Goal: Task Accomplishment & Management: Manage account settings

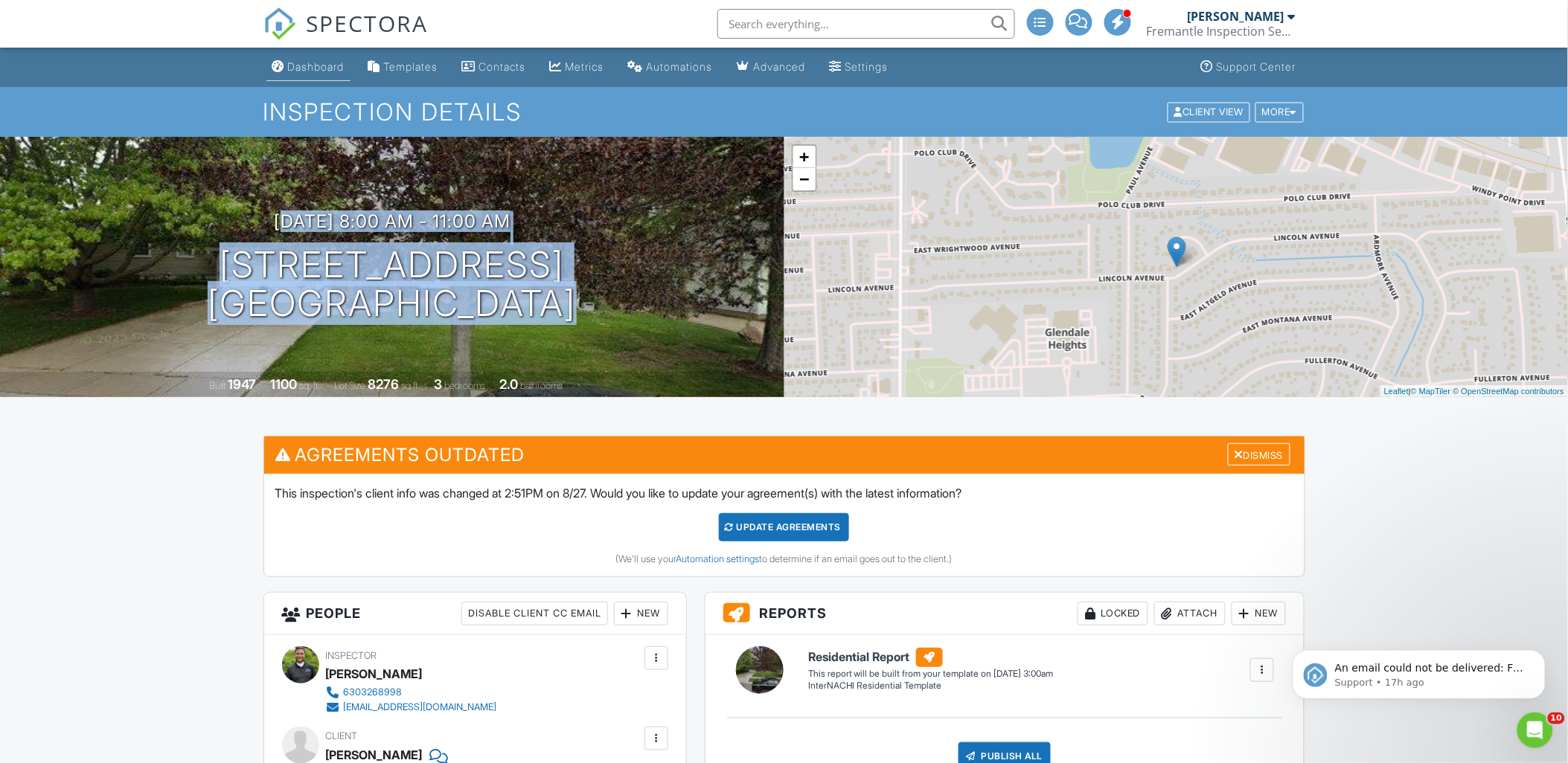
click at [287, 64] on link "Dashboard" at bounding box center [308, 67] width 84 height 28
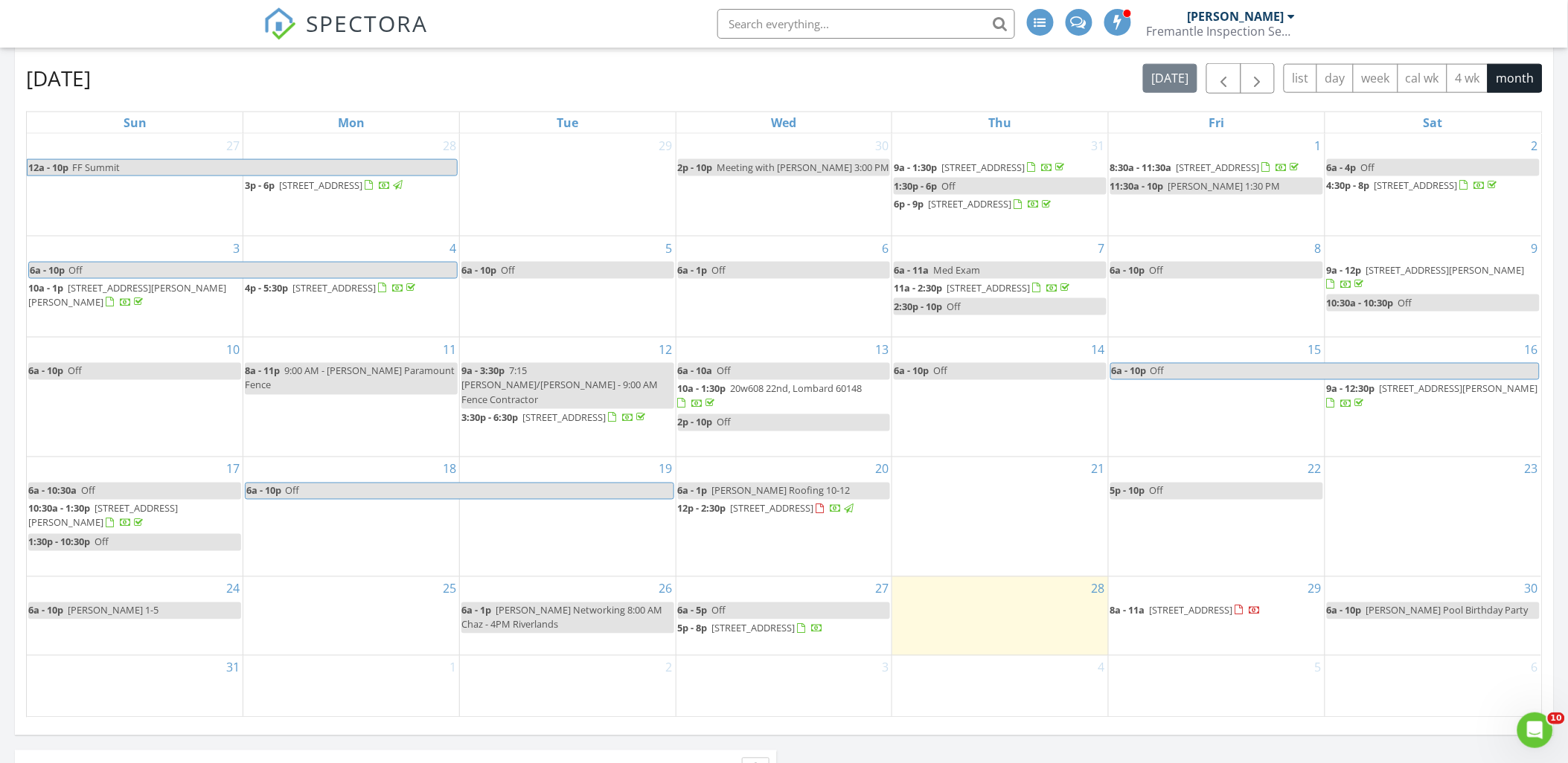
scroll to position [744, 0]
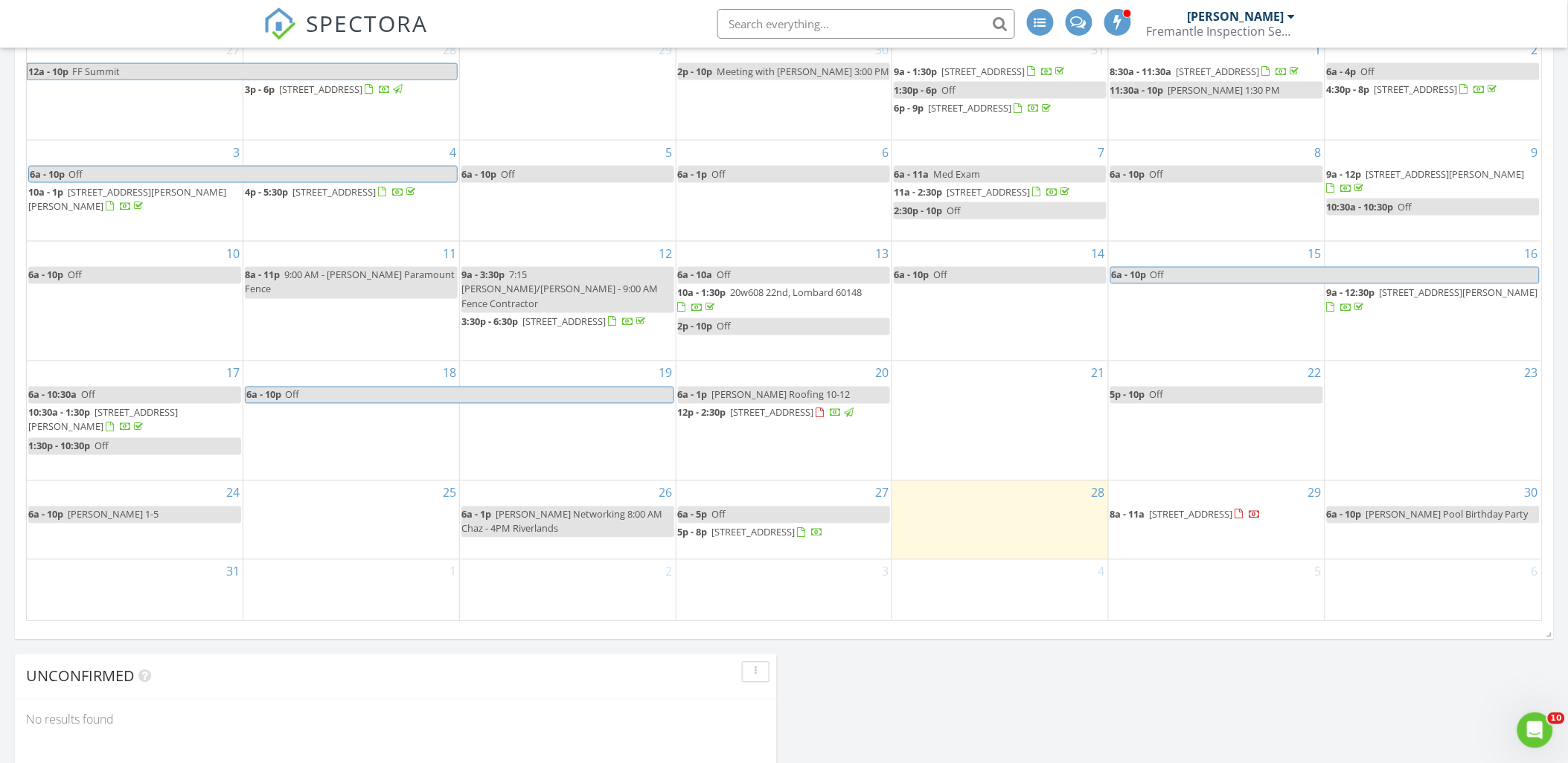
drag, startPoint x: 1271, startPoint y: 504, endPoint x: 1235, endPoint y: 519, distance: 39.0
click at [1233, 519] on span "364 E Lincoln Ave, Glendale Heights 60139" at bounding box center [1191, 515] width 84 height 13
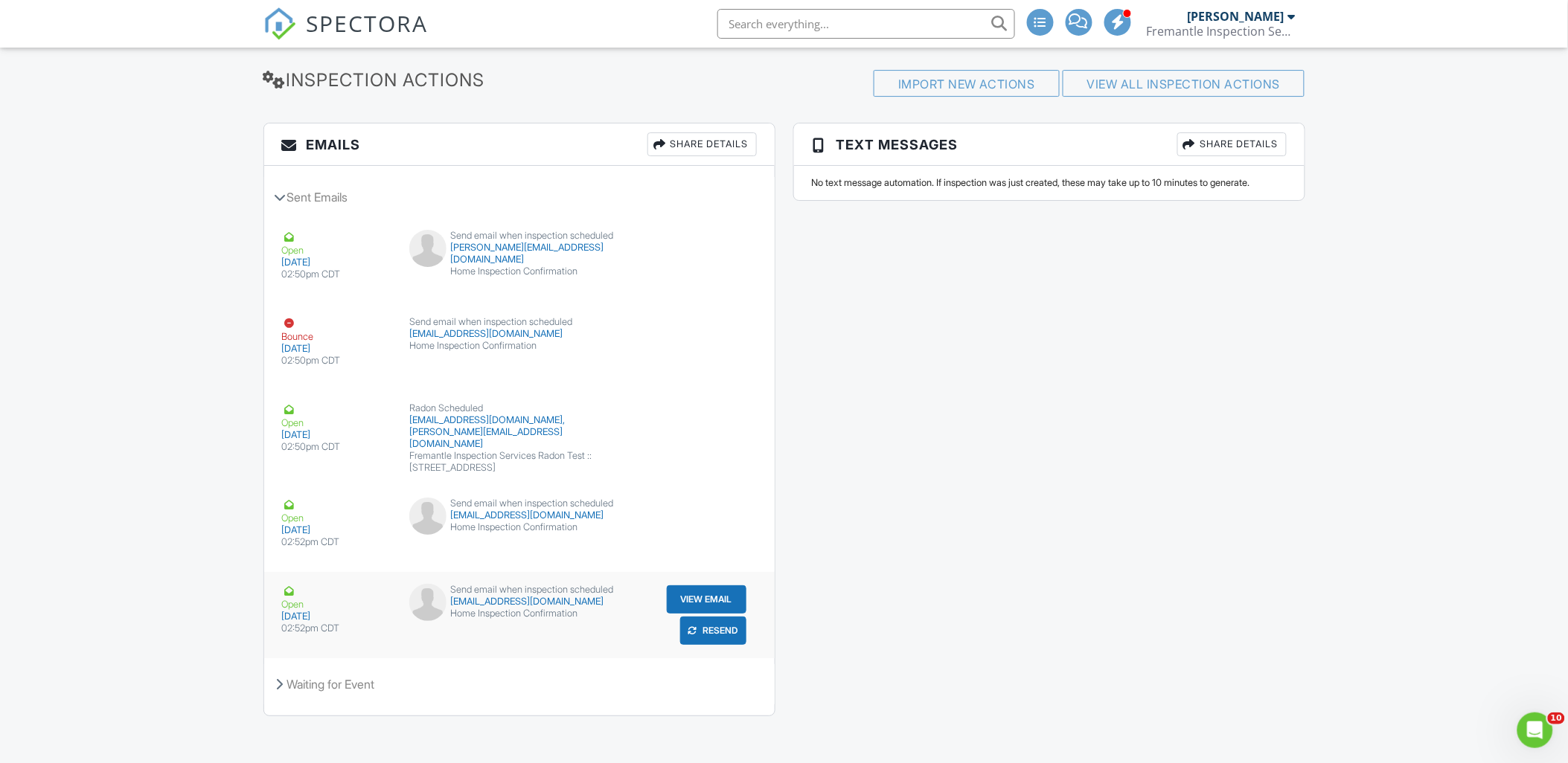
click at [725, 378] on button "Resend" at bounding box center [713, 362] width 66 height 28
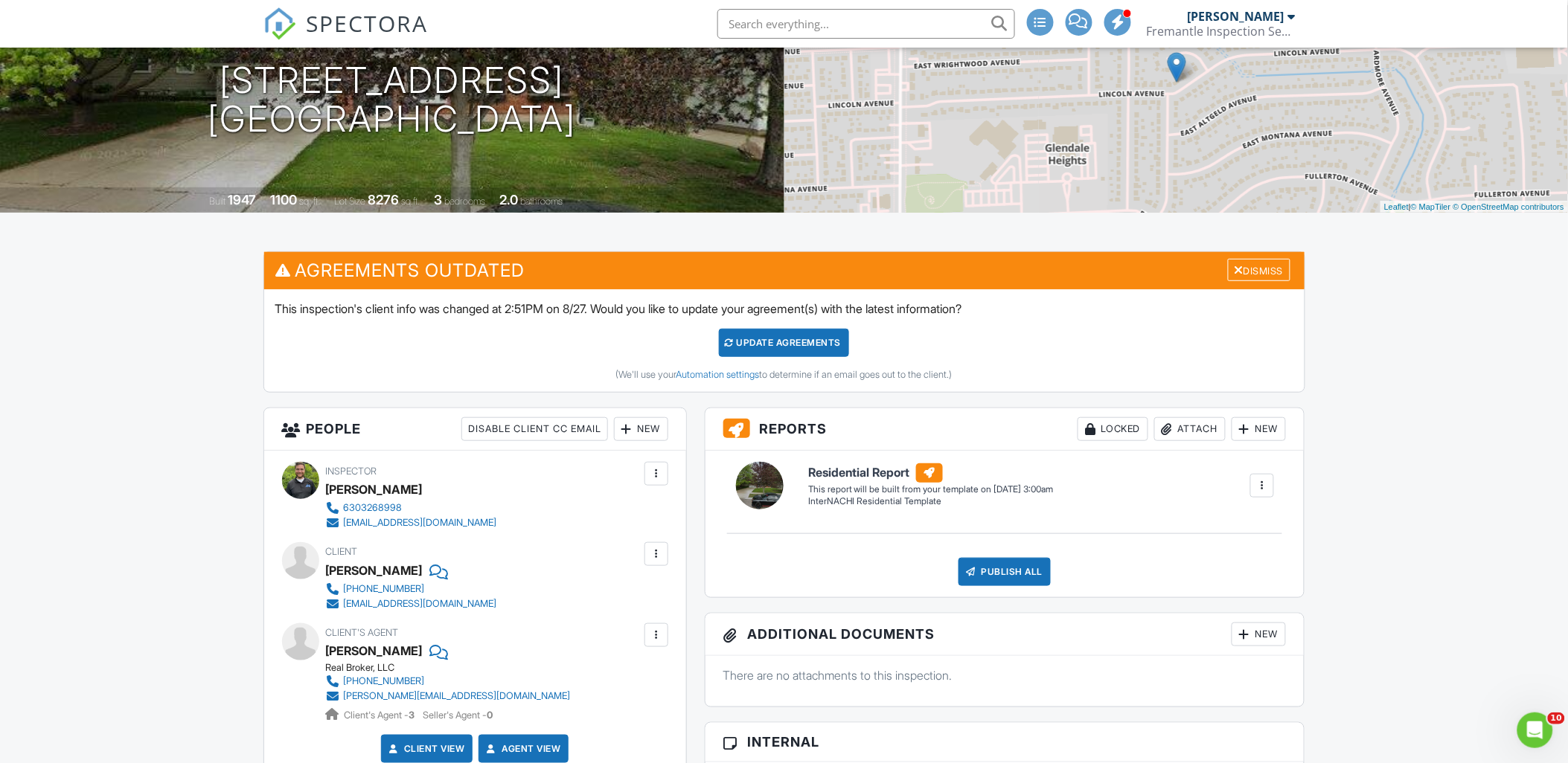
scroll to position [331, 0]
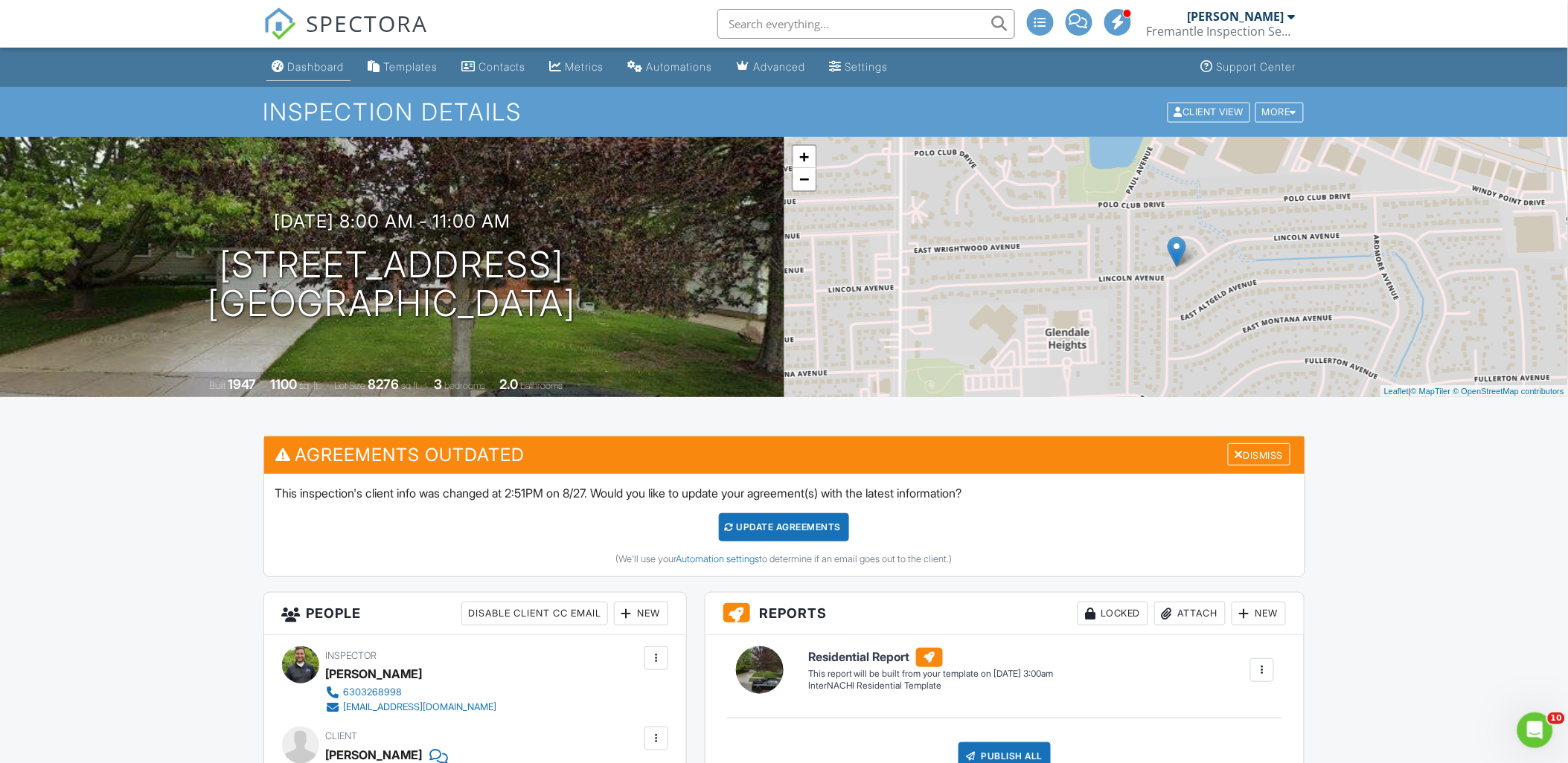
click at [306, 61] on div "Dashboard" at bounding box center [316, 66] width 57 height 12
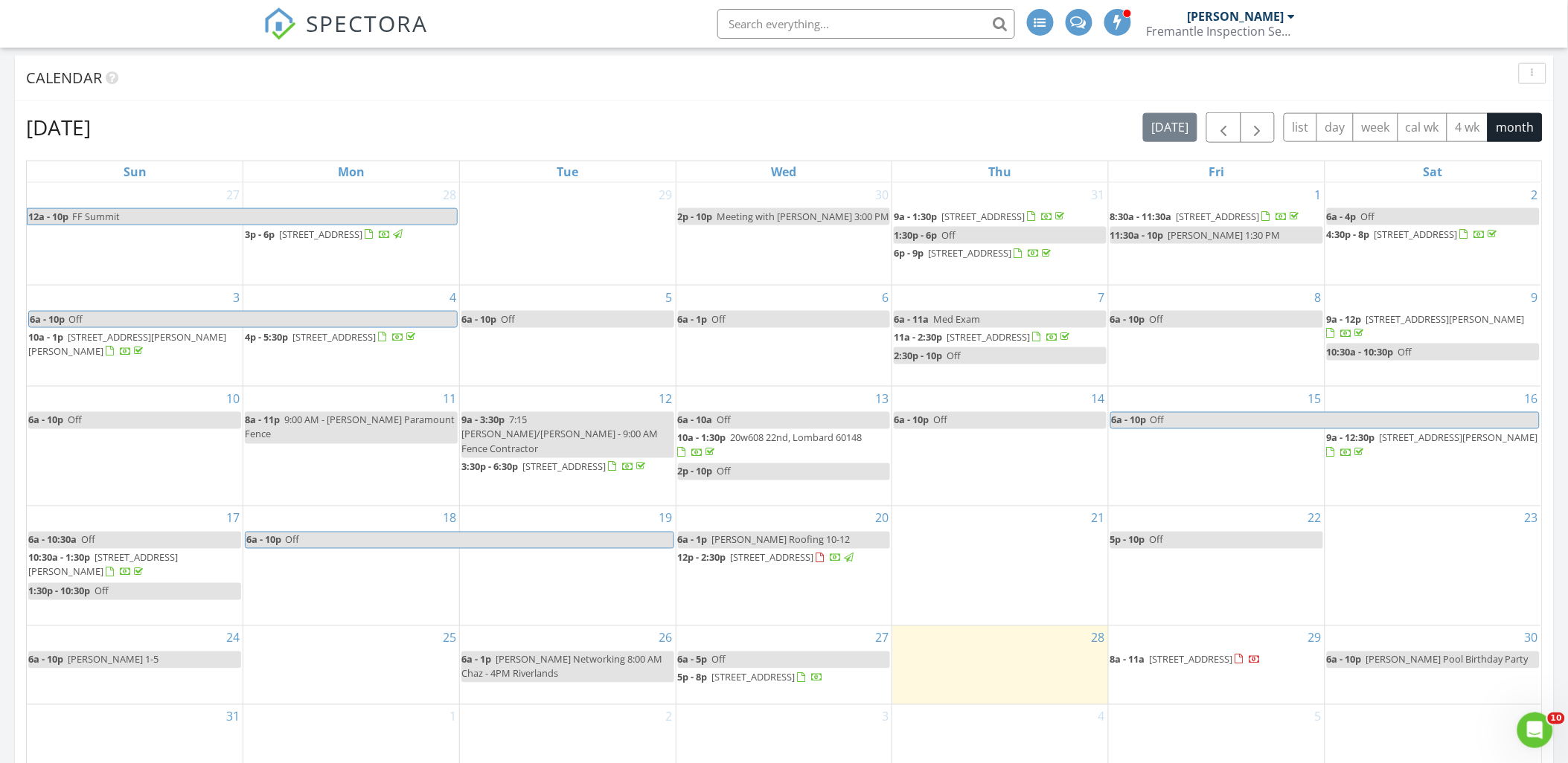
scroll to position [744, 0]
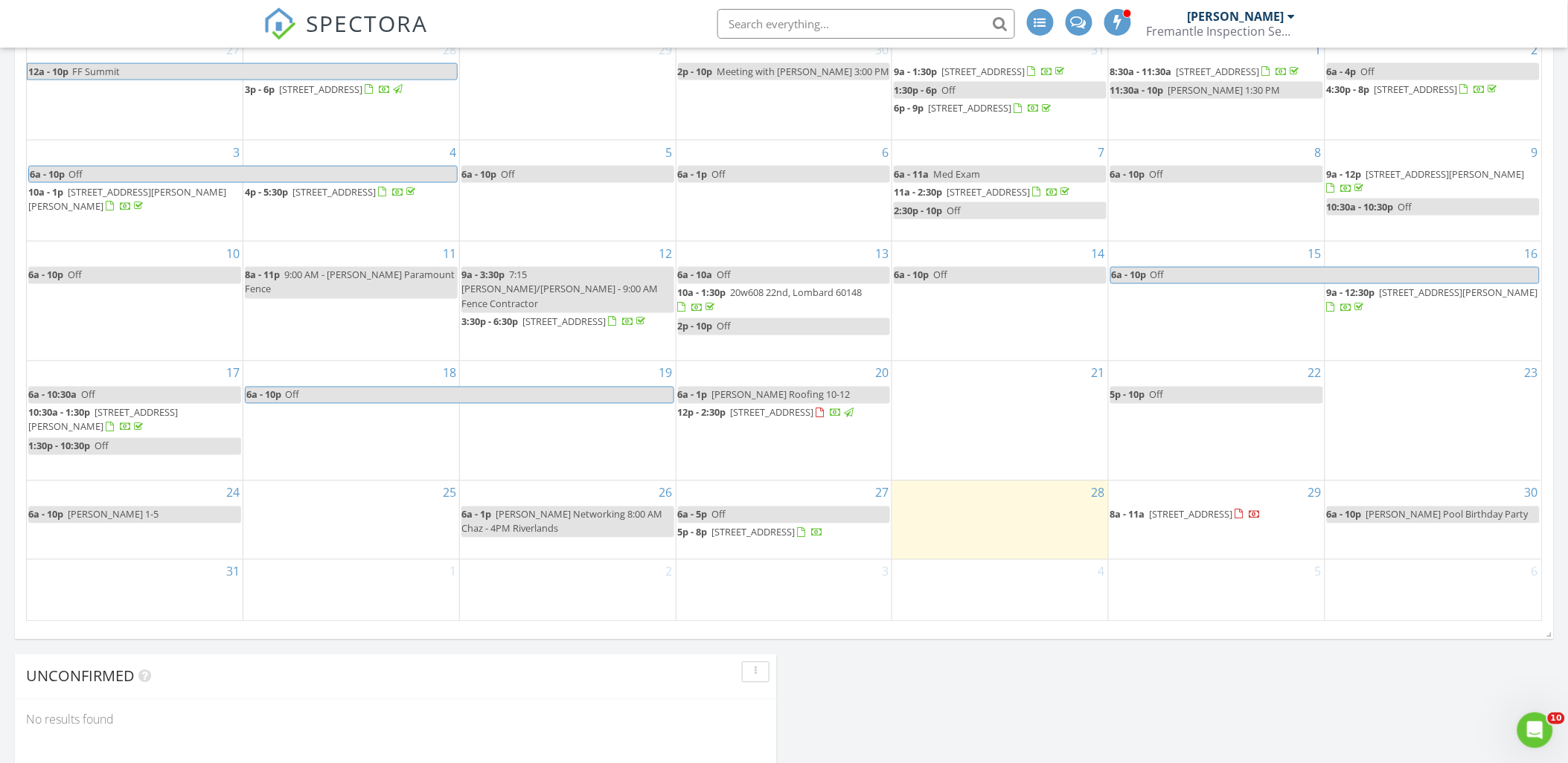
click at [796, 531] on span "630 E Le Moyne Ave, Lombard 60148" at bounding box center [754, 532] width 84 height 13
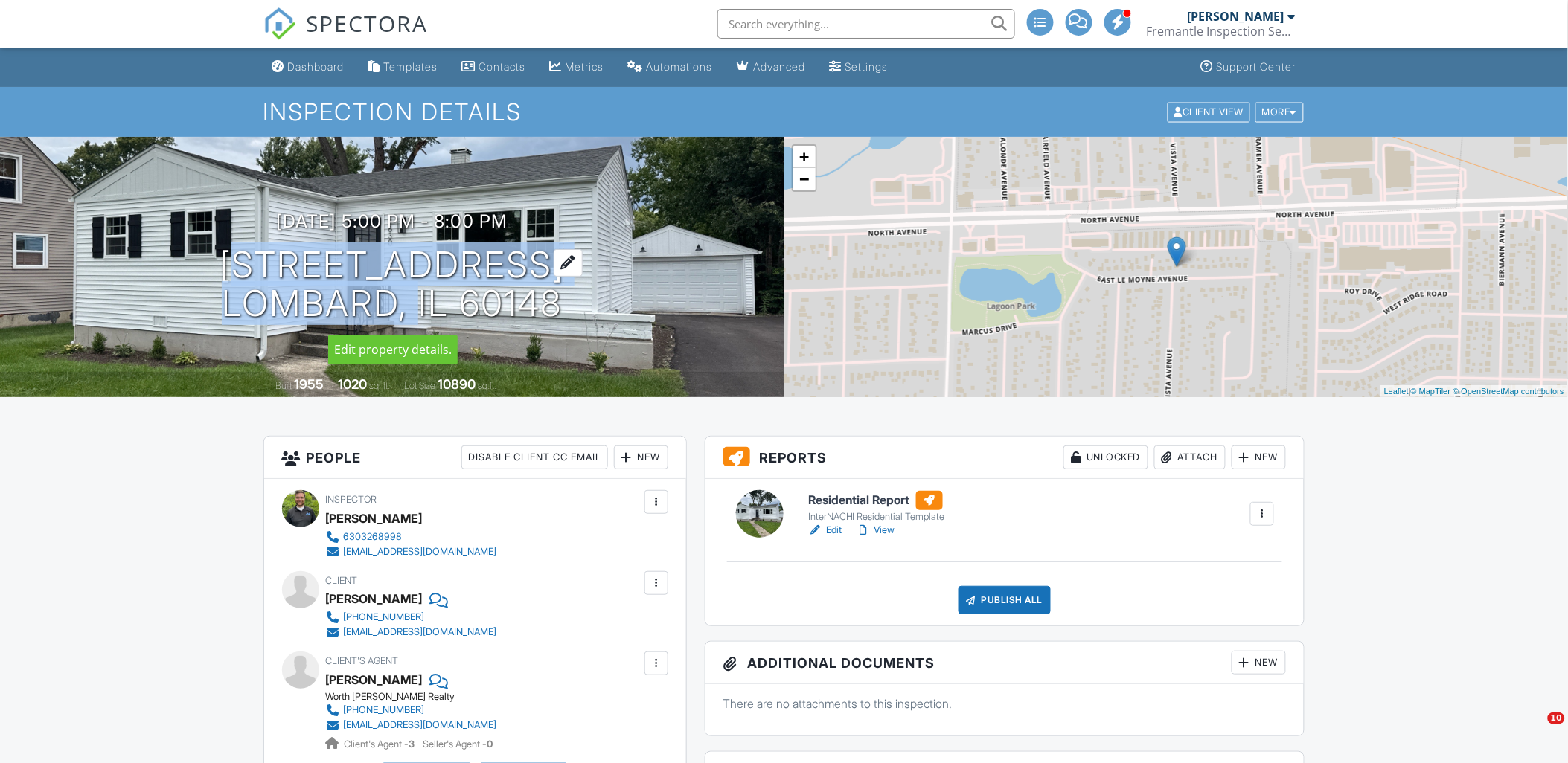
drag, startPoint x: 218, startPoint y: 254, endPoint x: 408, endPoint y: 294, distance: 194.2
click at [408, 294] on h1 "630 E Le Moyne Ave Lombard, IL 60148" at bounding box center [391, 285] width 344 height 79
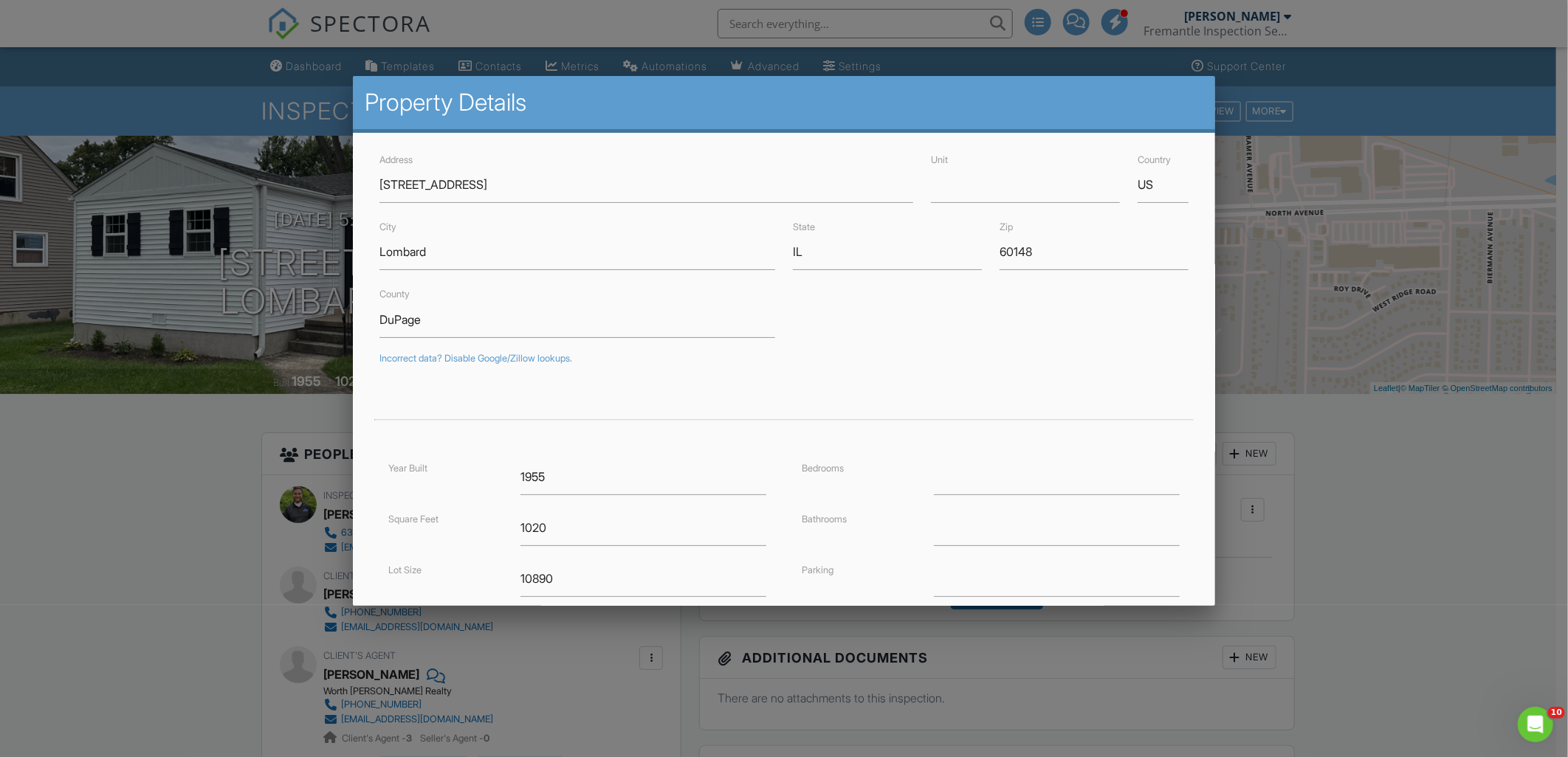
click at [158, 358] on div at bounding box center [784, 399] width 1568 height 947
